Goal: Communication & Community: Answer question/provide support

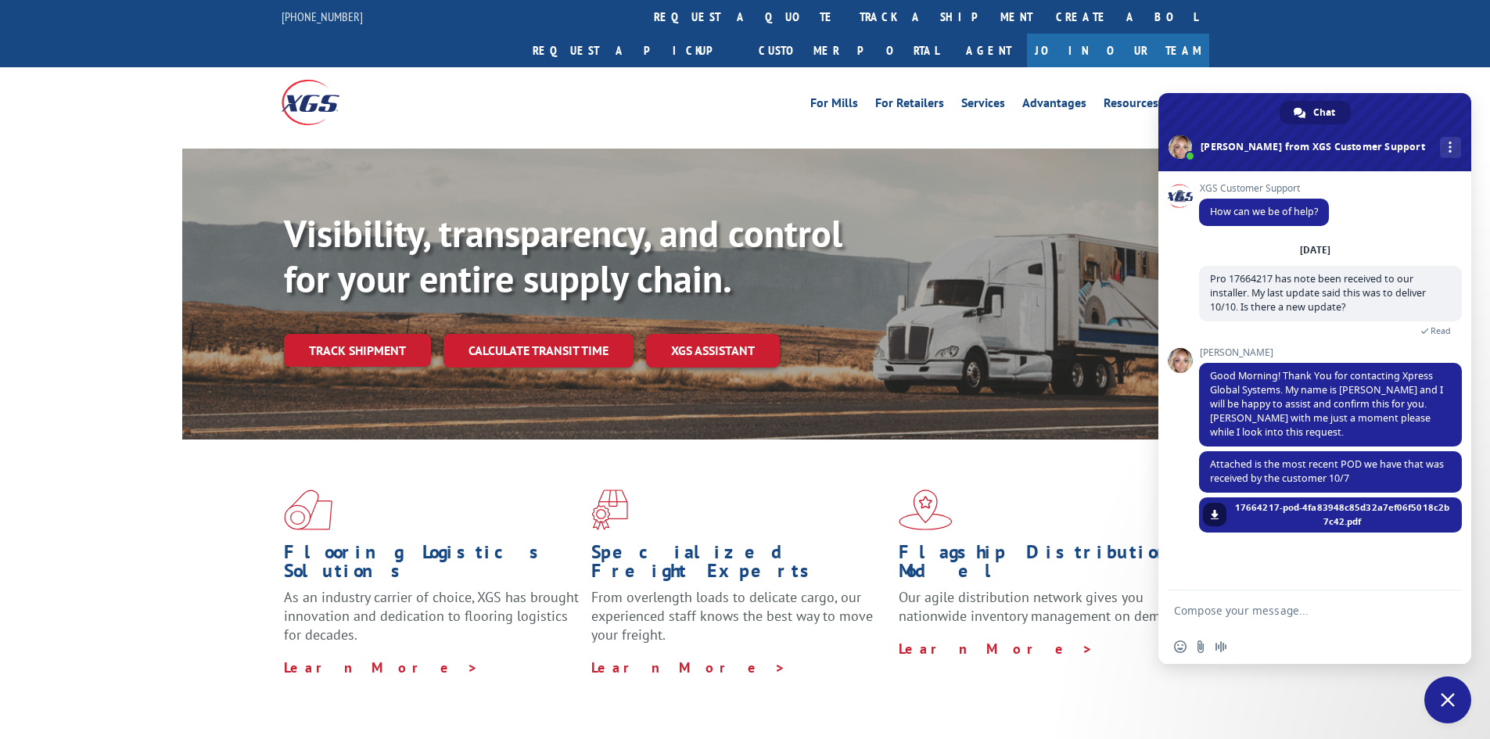
click at [1447, 694] on span "Close chat" at bounding box center [1447, 700] width 14 height 14
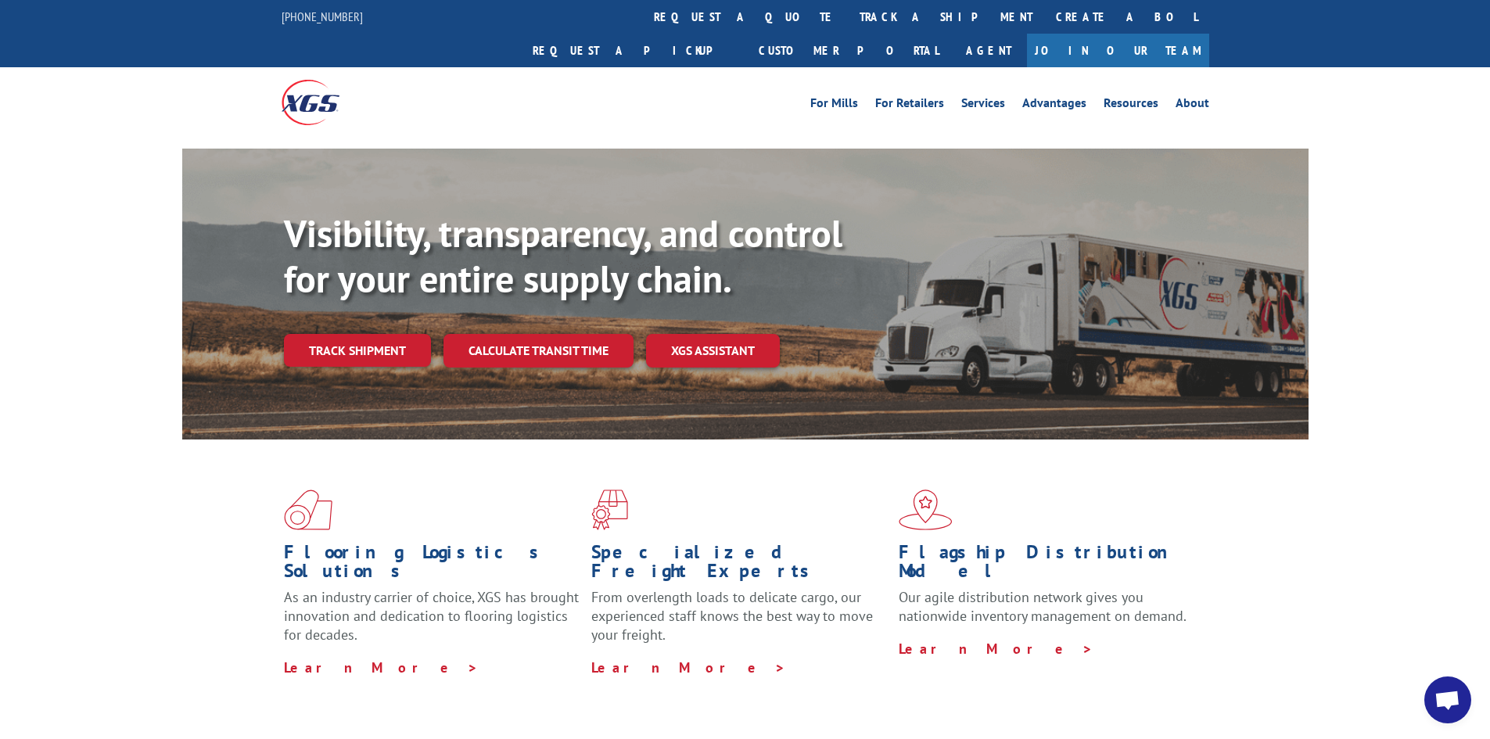
click at [1447, 694] on span "Open chat" at bounding box center [1447, 701] width 26 height 22
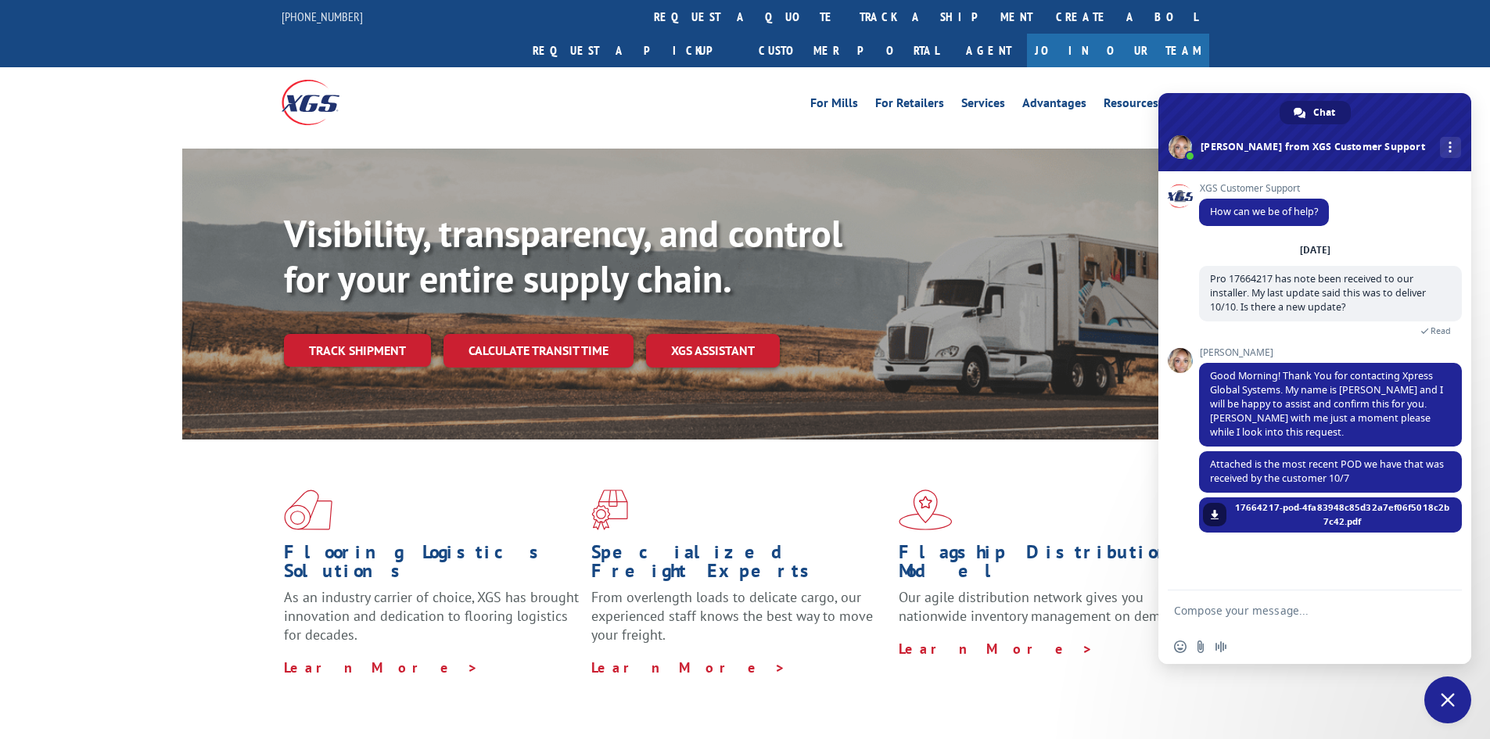
click at [1243, 618] on form at bounding box center [1297, 611] width 247 height 42
click at [1247, 603] on form at bounding box center [1297, 611] width 247 height 42
click at [1246, 611] on textarea "Compose your message..." at bounding box center [1297, 611] width 247 height 14
click at [1448, 149] on span "More channels" at bounding box center [1449, 147] width 3 height 11
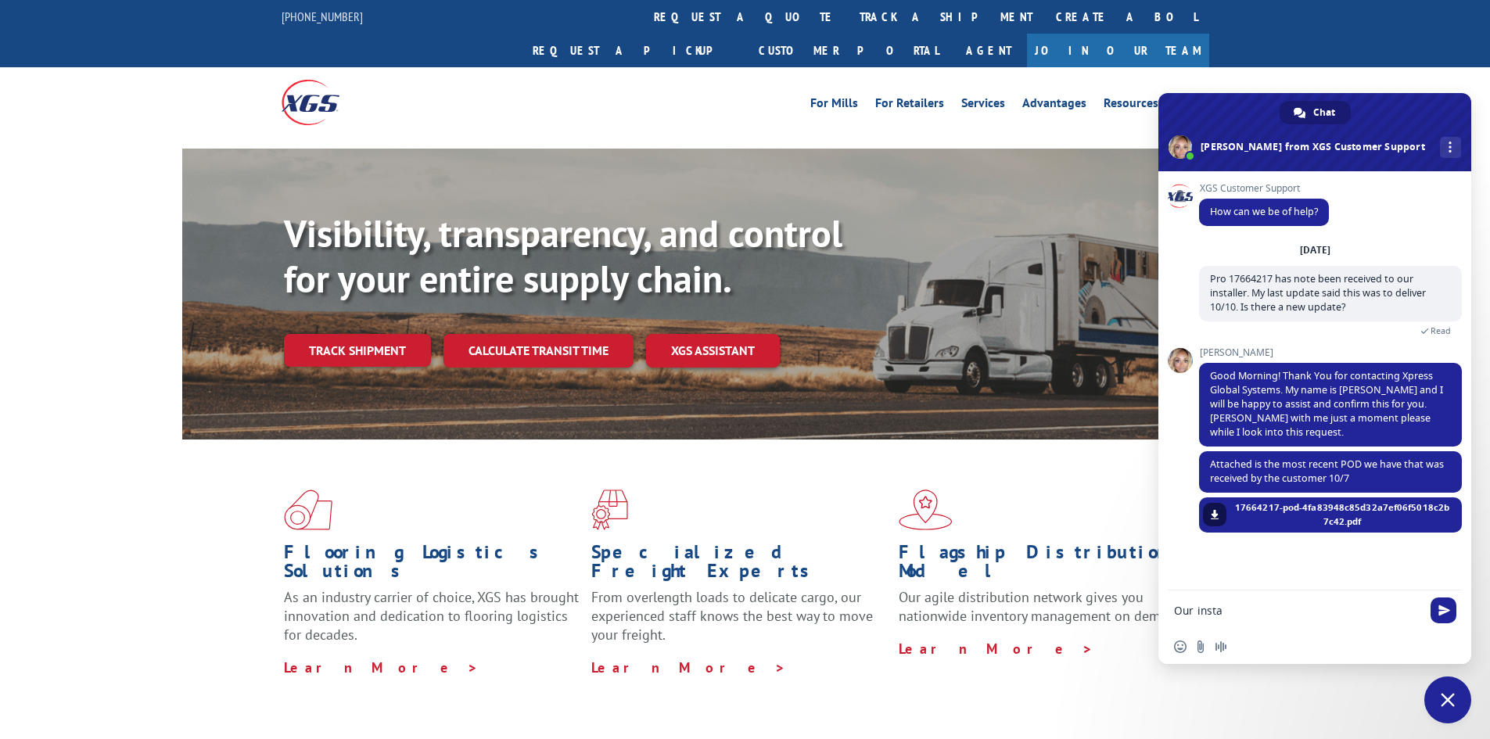
click at [1427, 119] on span at bounding box center [1314, 132] width 313 height 78
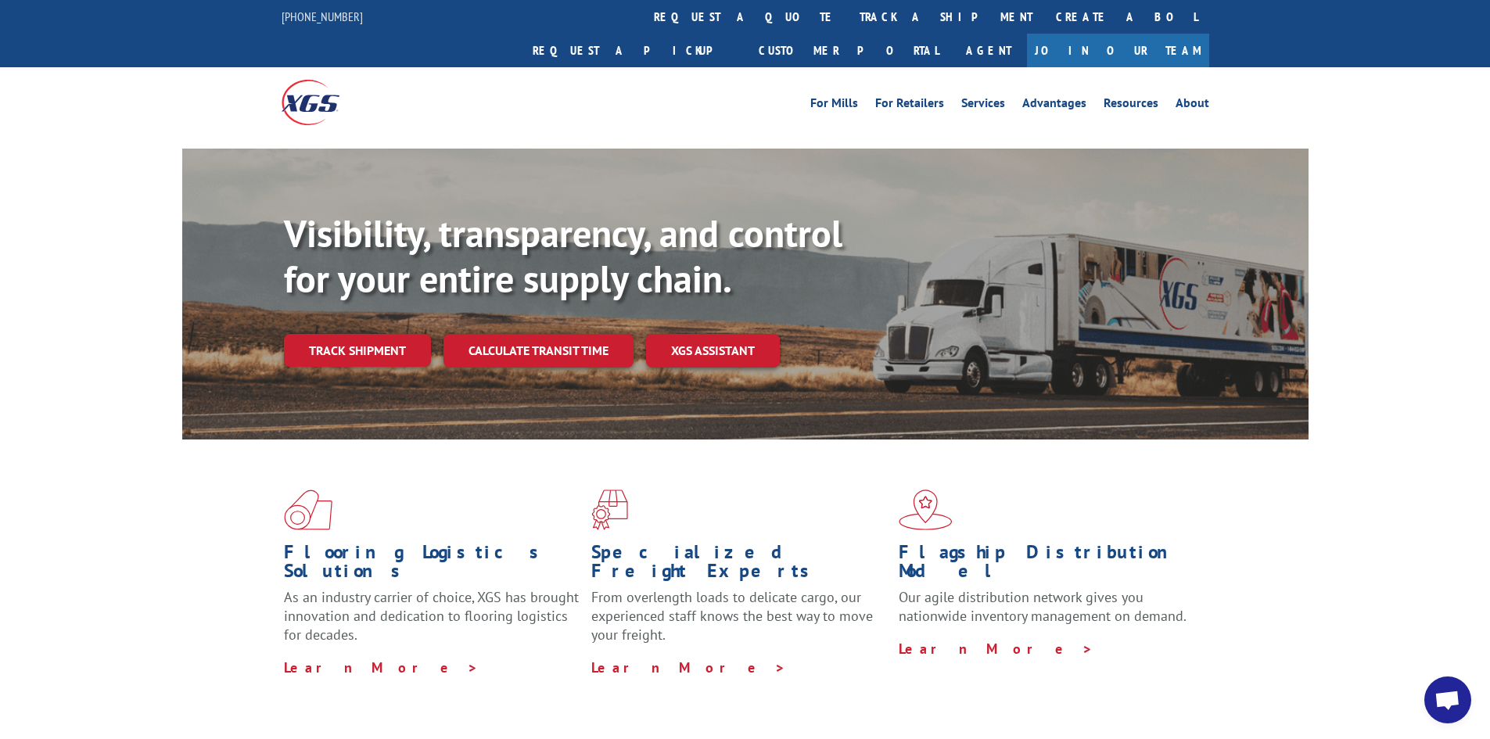
click at [1457, 698] on span "Open chat" at bounding box center [1447, 701] width 26 height 22
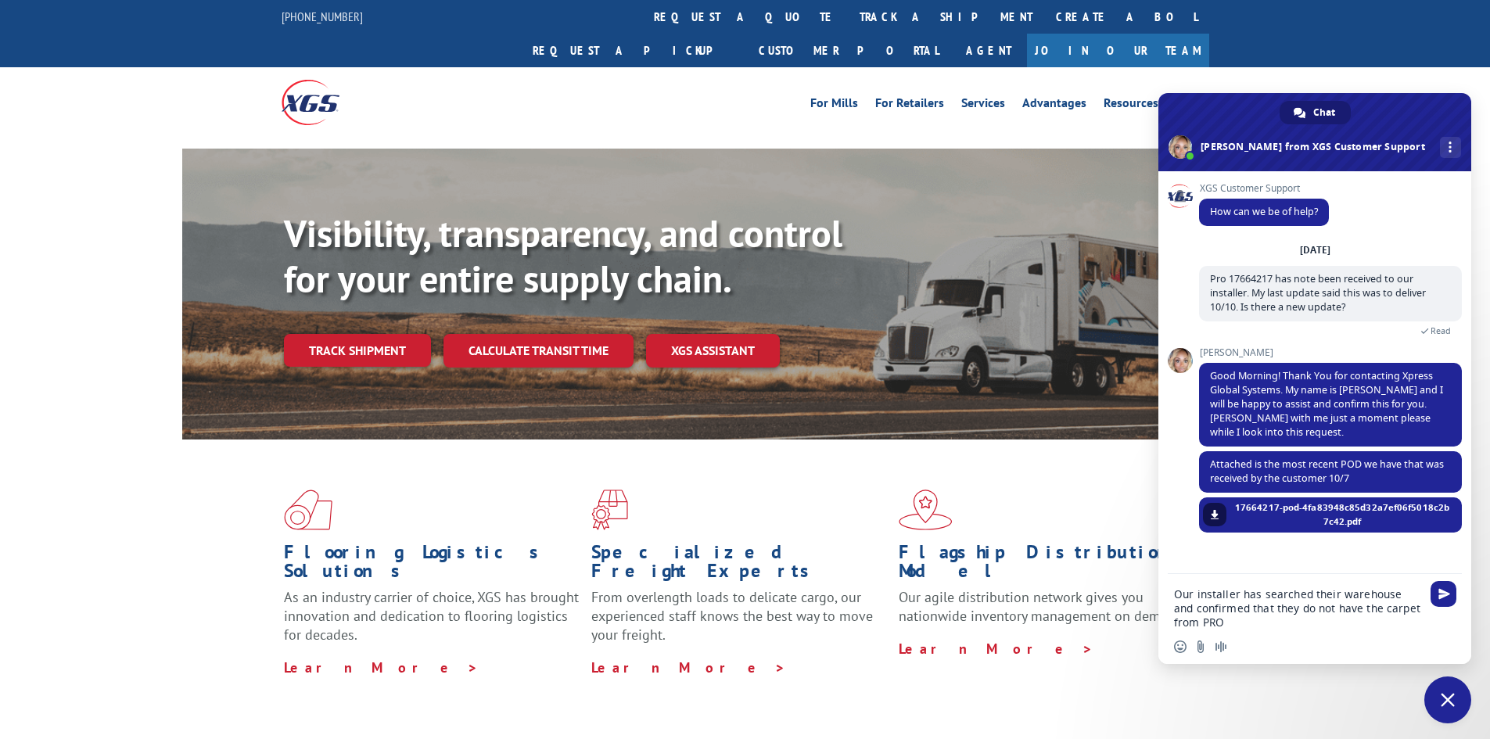
paste textarea "17664217"
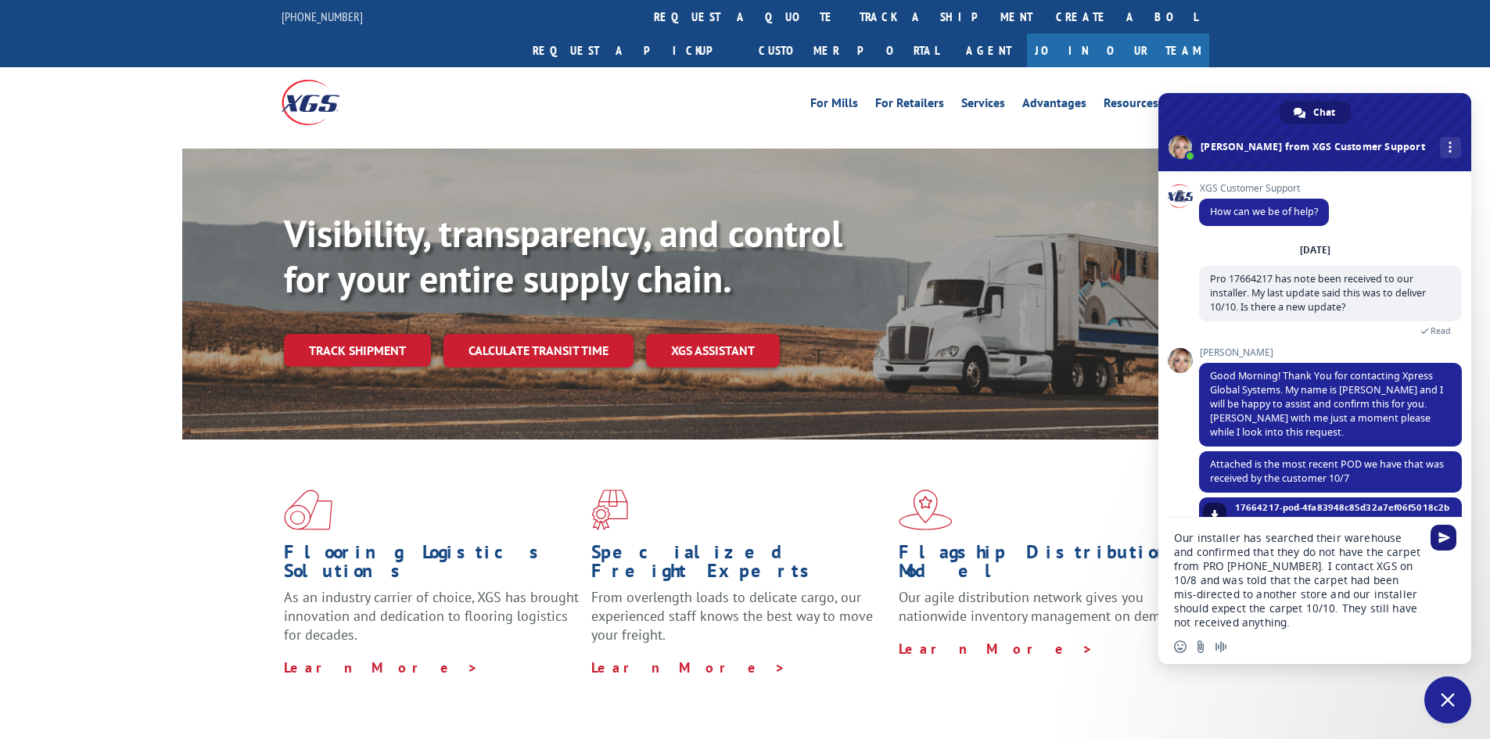
type textarea "Our installer has searched their warehouse and confirmed that they do not have …"
click at [1449, 533] on span "Send" at bounding box center [1443, 538] width 26 height 26
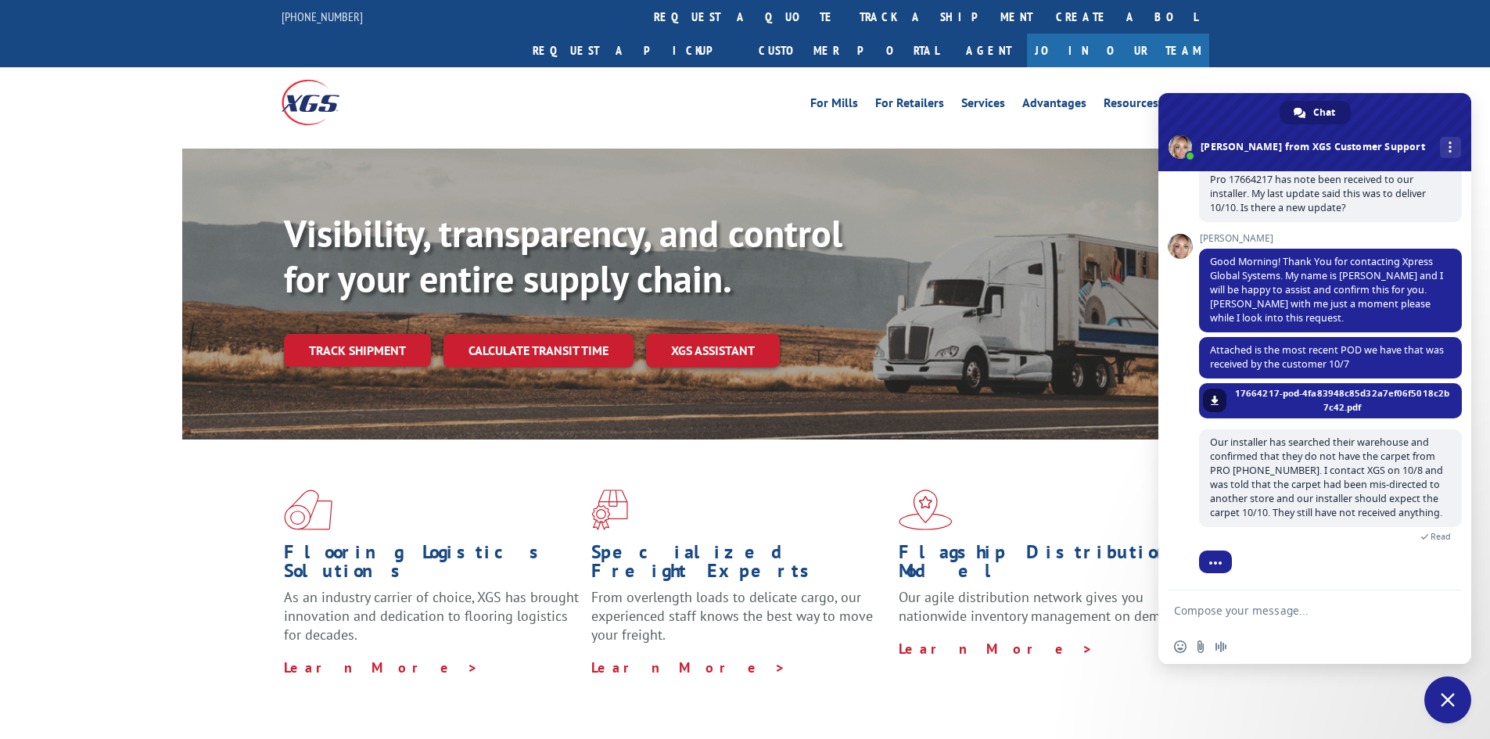
scroll to position [165, 0]
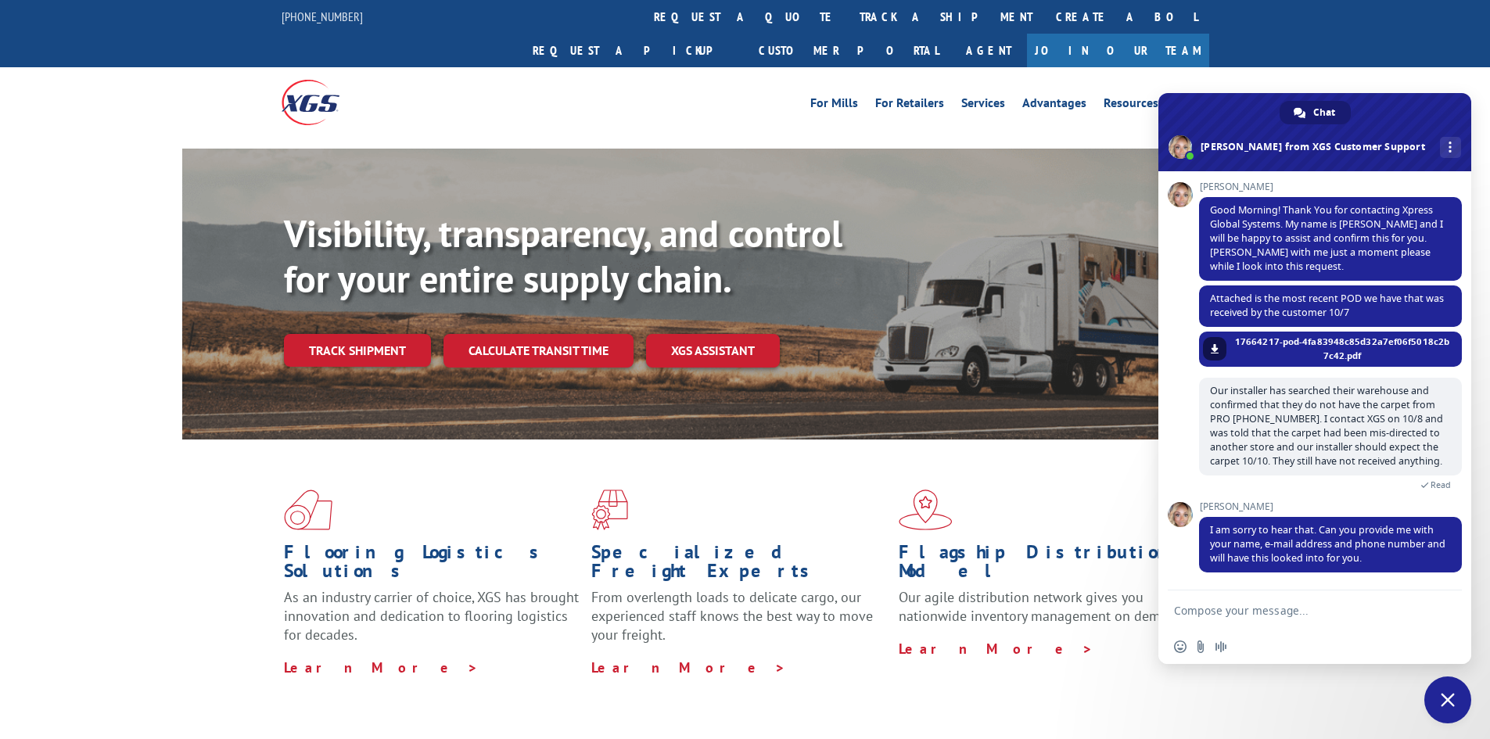
click at [1273, 611] on textarea "Compose your message..." at bounding box center [1297, 611] width 247 height 14
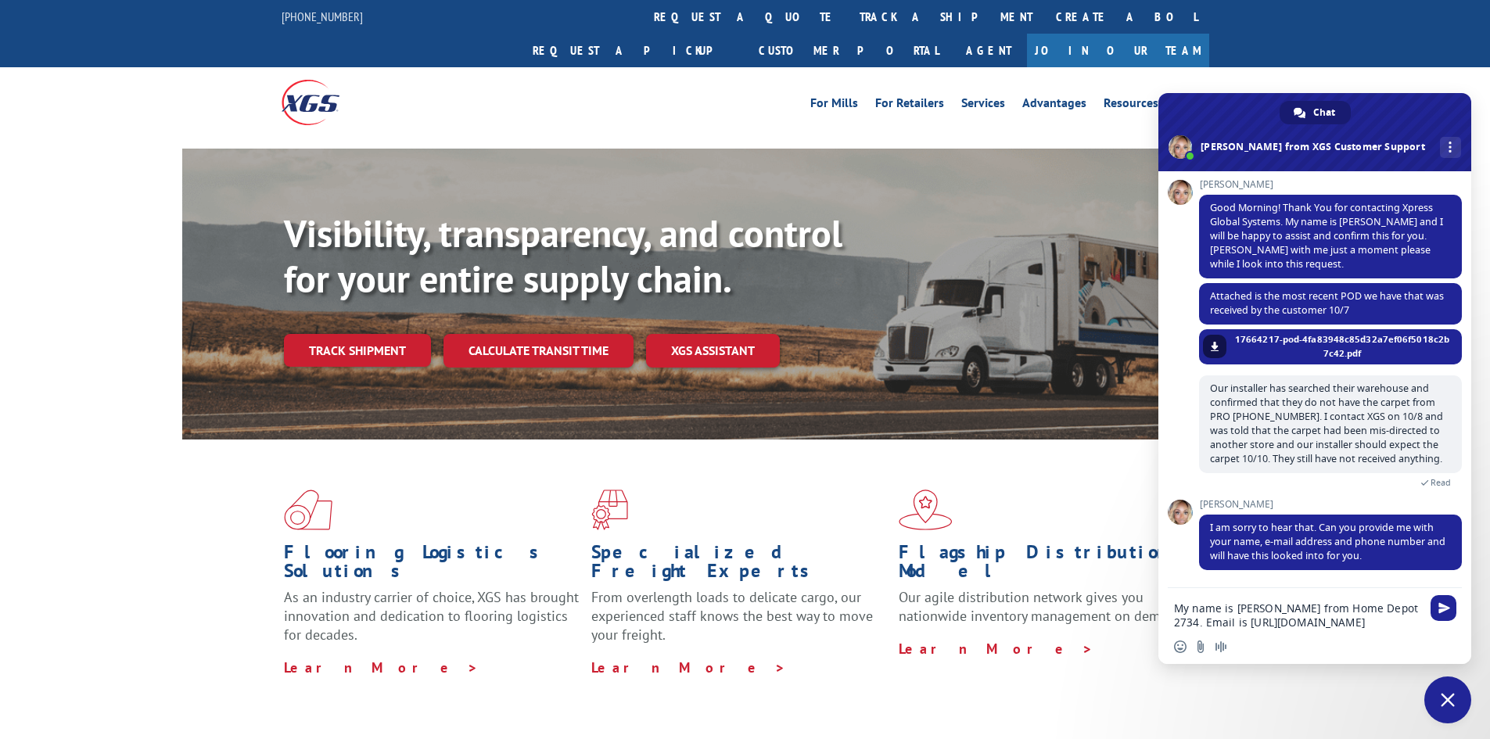
click at [1270, 625] on textarea "My name is [PERSON_NAME] from Home Depot 2734. Email is [URL][DOMAIN_NAME]" at bounding box center [1297, 615] width 247 height 28
click at [1368, 626] on textarea "My name is [PERSON_NAME] from Home Depot 2734. Email is [EMAIL_ADDRESS][DOMAIN_…" at bounding box center [1297, 615] width 247 height 28
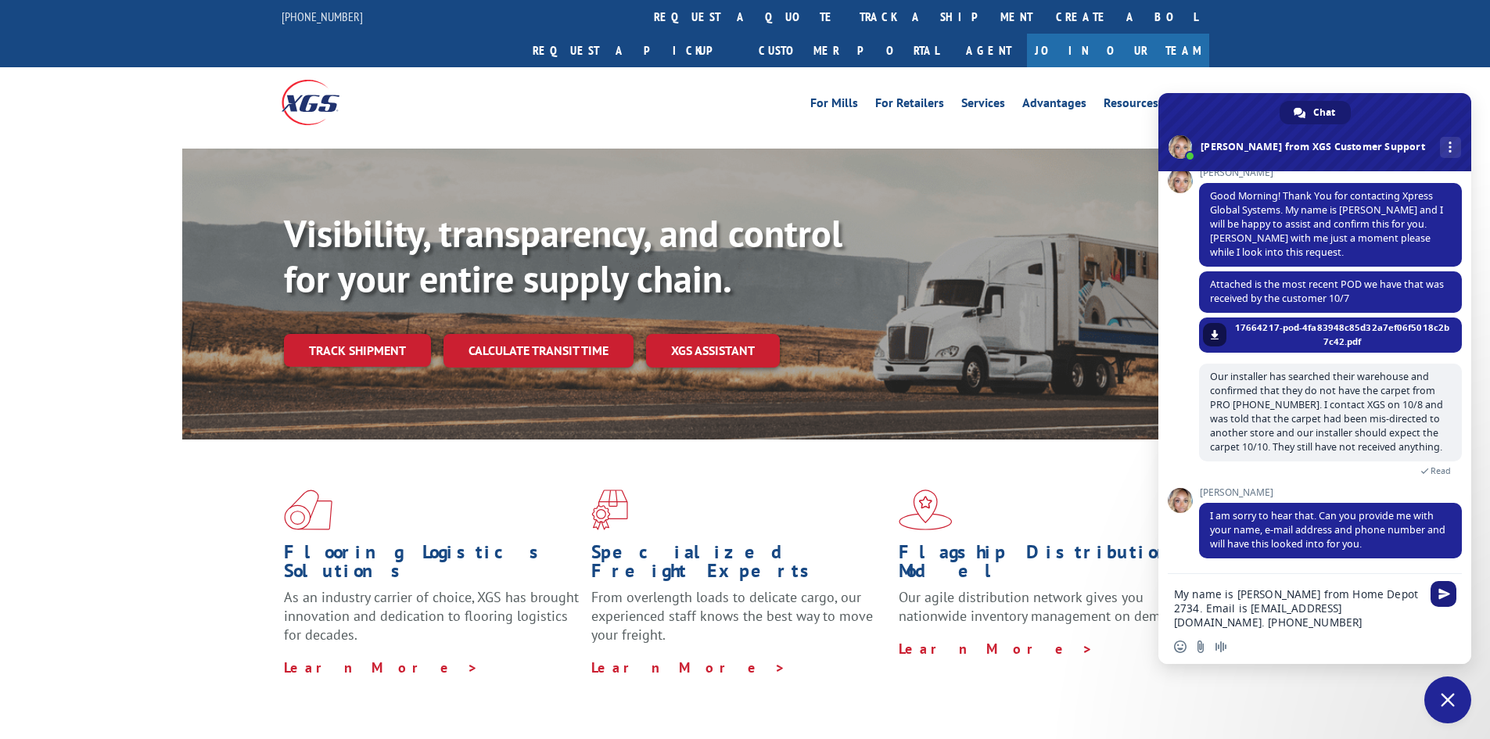
type textarea "My name is [PERSON_NAME] from Home Depot 2734. Email is [EMAIL_ADDRESS][DOMAIN_…"
click at [1446, 590] on span "Send" at bounding box center [1444, 594] width 12 height 12
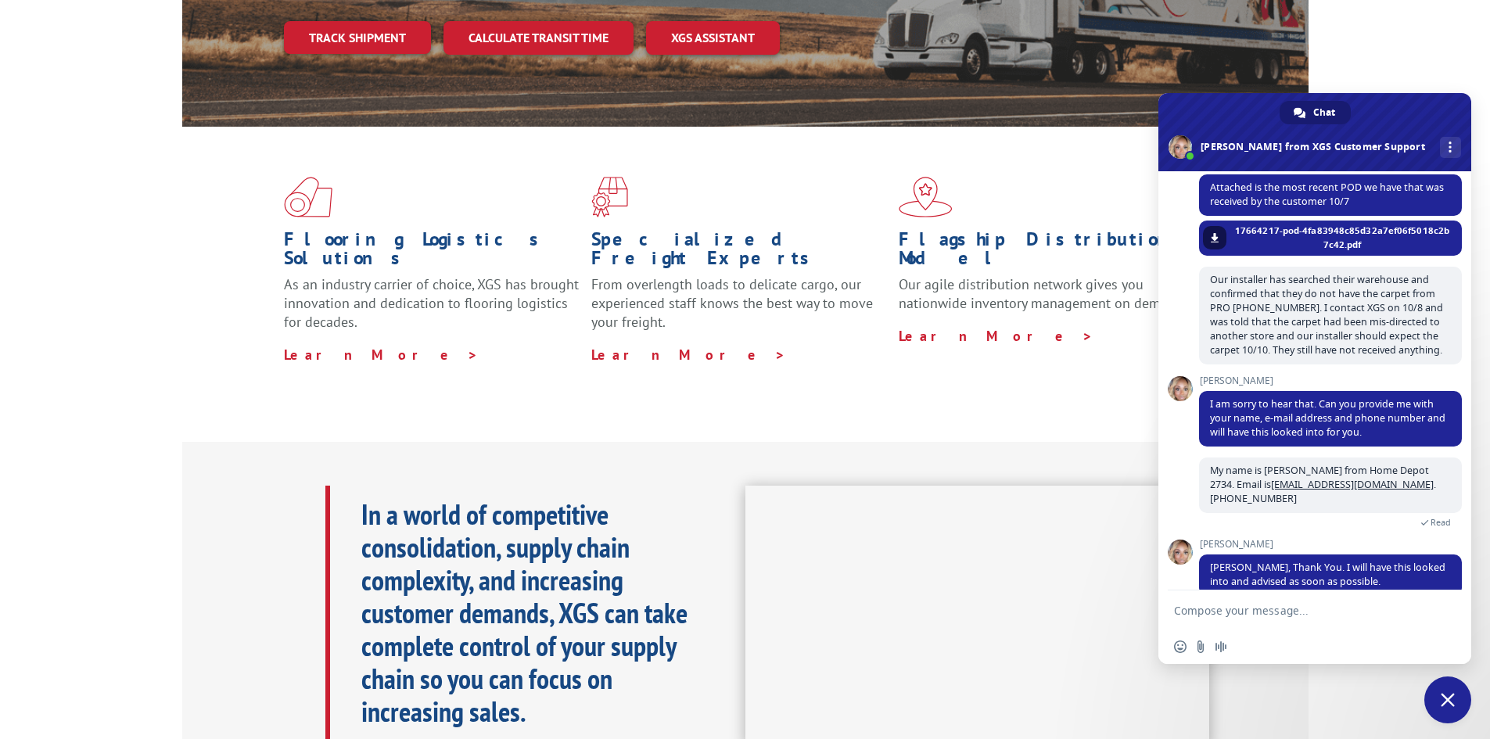
scroll to position [299, 0]
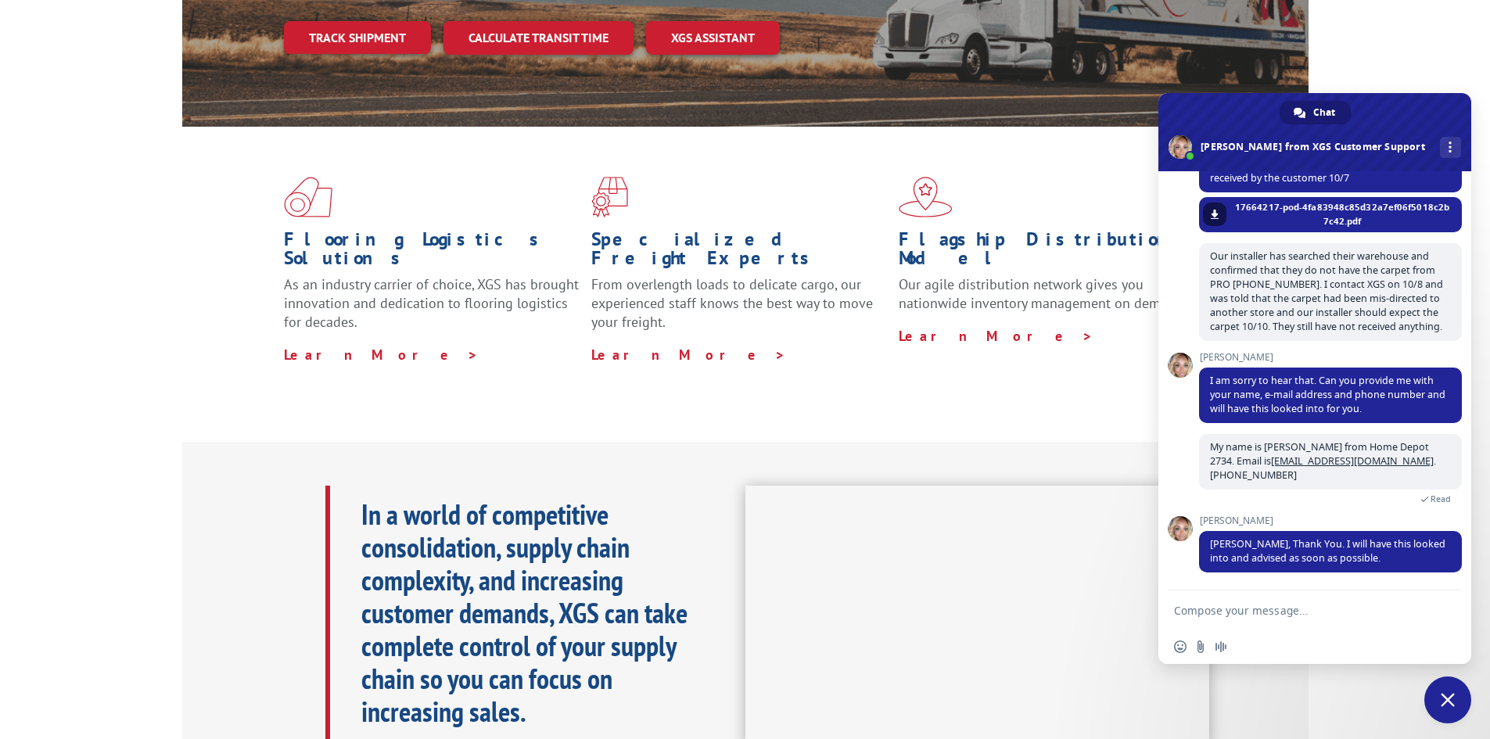
click at [1325, 611] on textarea "Compose your message..." at bounding box center [1297, 611] width 247 height 14
type textarea "Much appreciated."
click at [1447, 610] on span "Send" at bounding box center [1444, 610] width 12 height 12
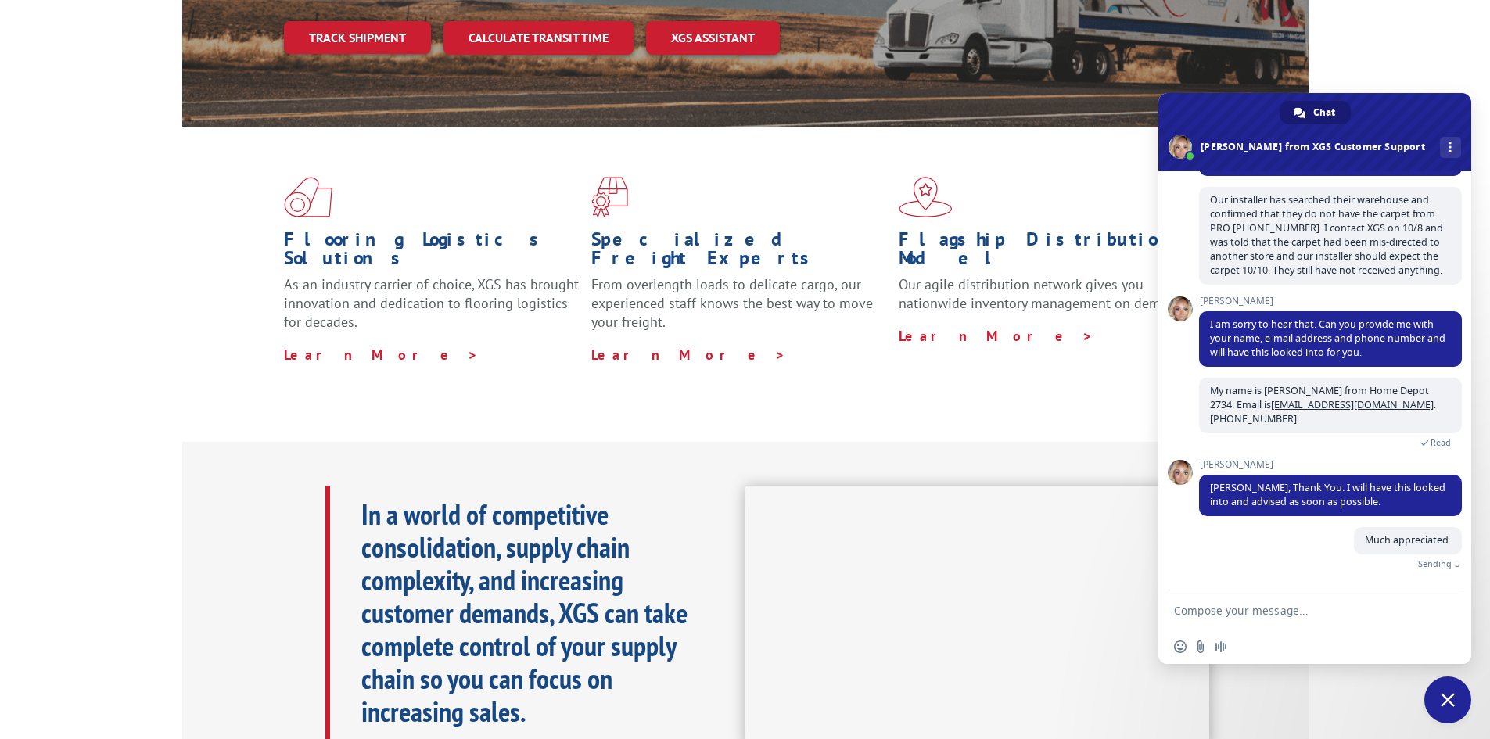
scroll to position [338, 0]
